Goal: Information Seeking & Learning: Understand process/instructions

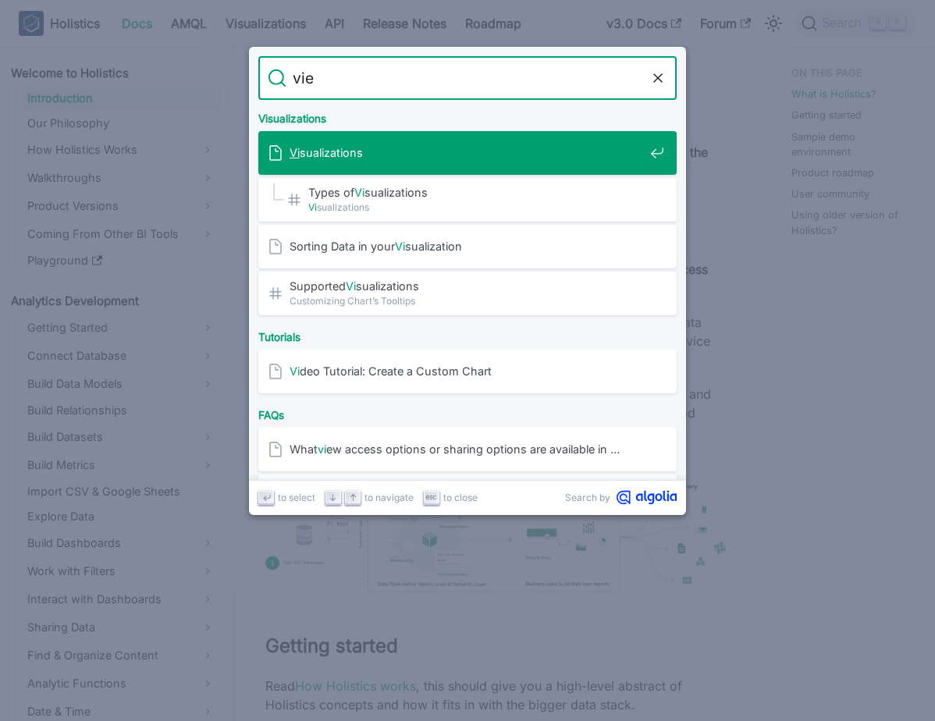
type input "view"
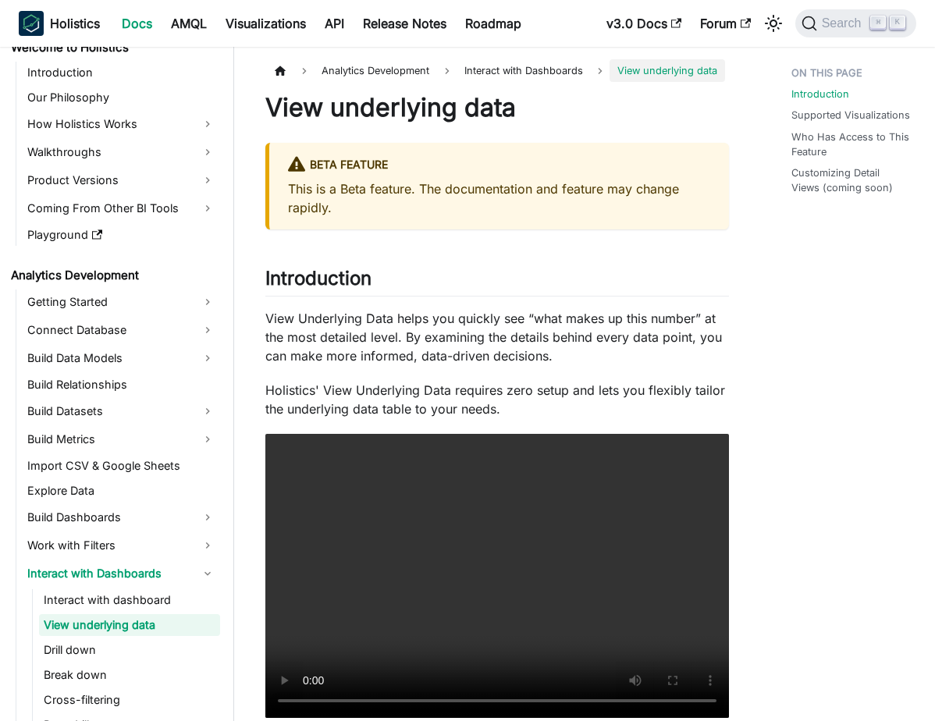
scroll to position [120, 0]
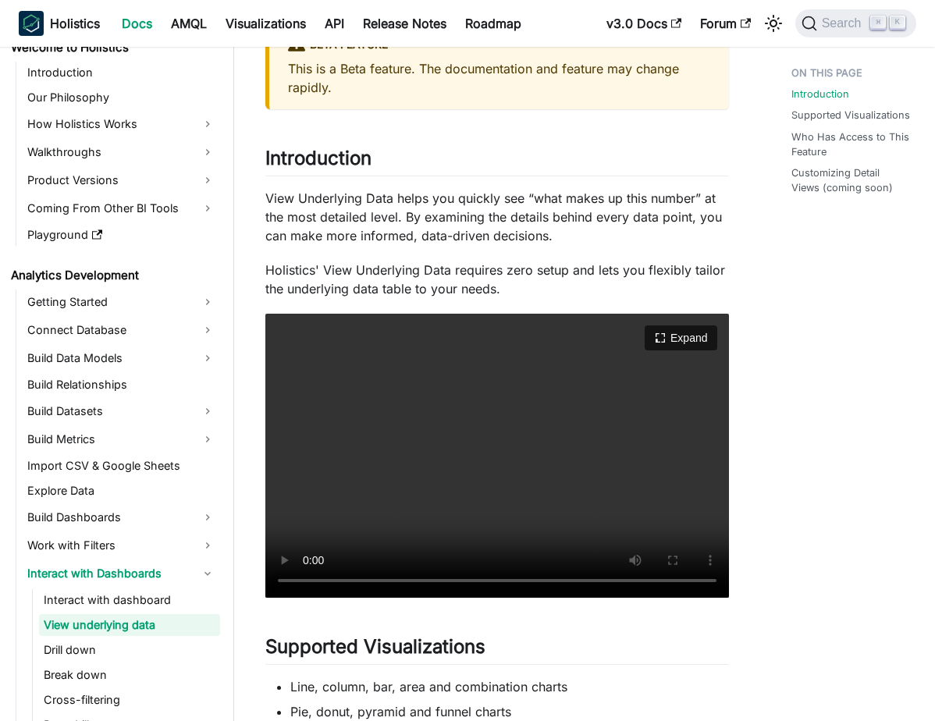
click at [566, 467] on video "Your browser does not support embedding video, but you can download it ." at bounding box center [496, 456] width 463 height 284
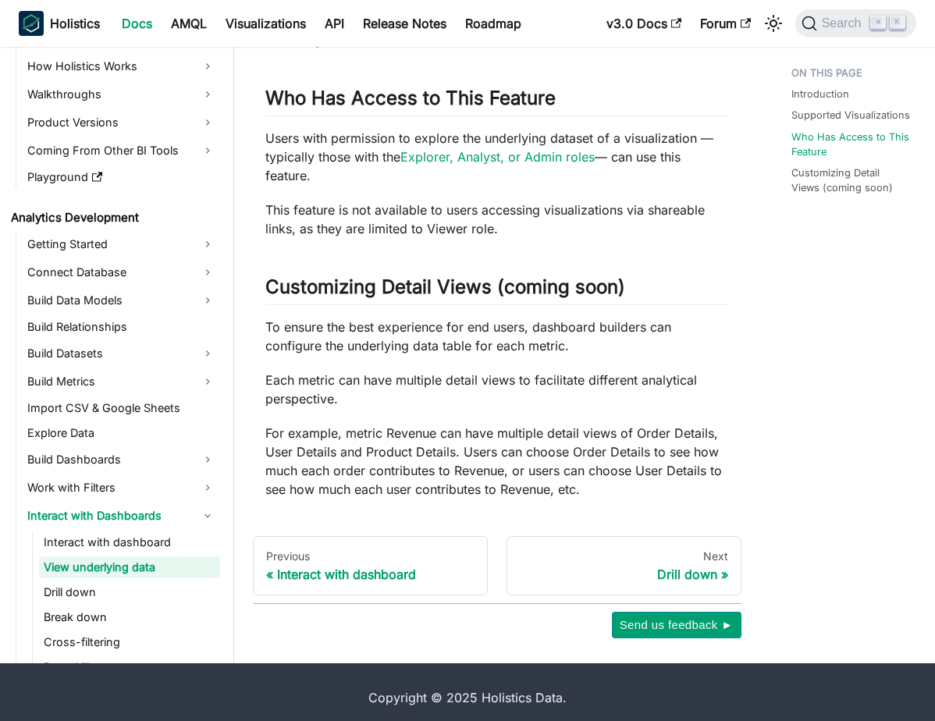
scroll to position [903, 0]
